Goal: Information Seeking & Learning: Check status

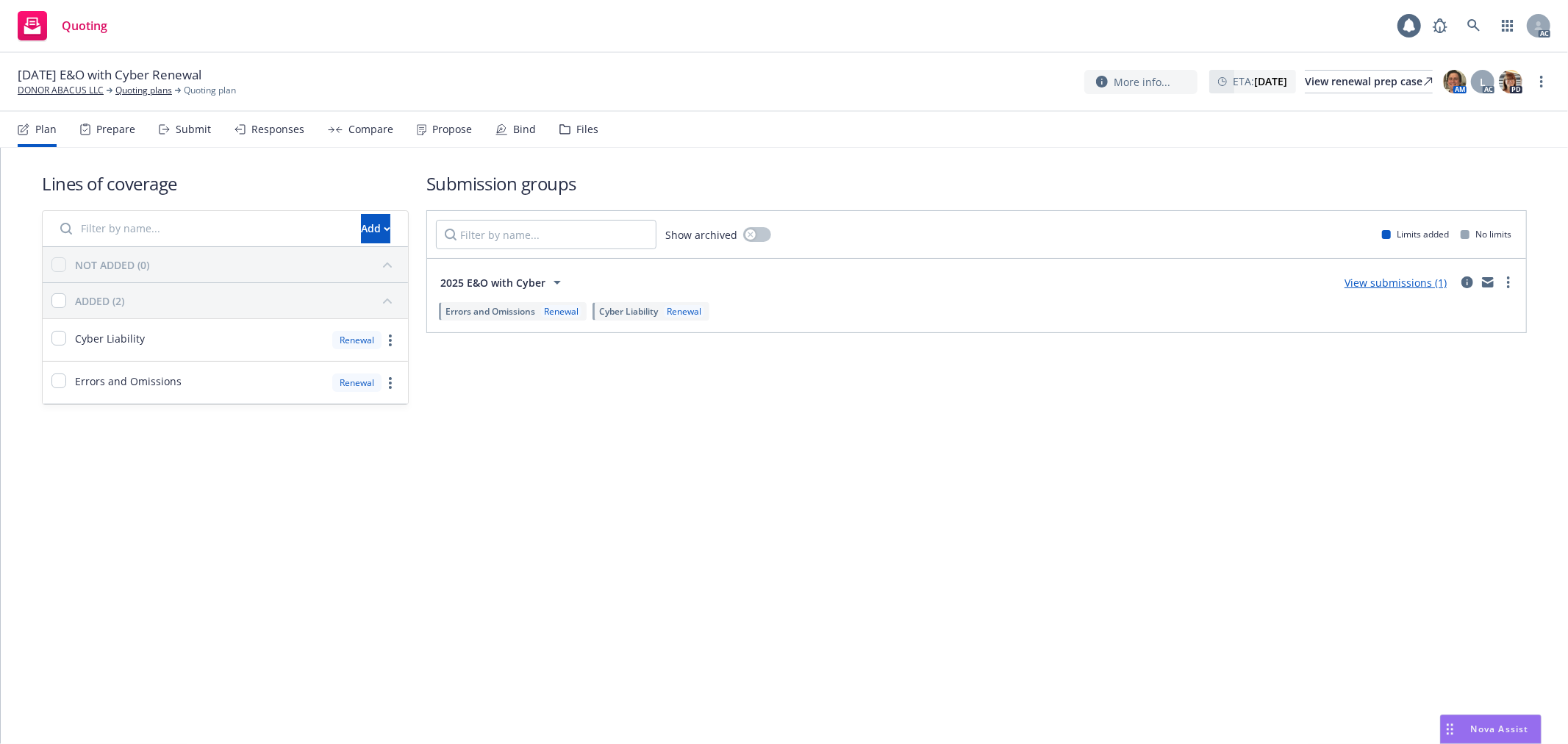
click at [1544, 83] on link "more" at bounding box center [1541, 81] width 17 height 17
click at [1487, 120] on link "Copy logging email" at bounding box center [1467, 112] width 164 height 29
